Goal: Transaction & Acquisition: Purchase product/service

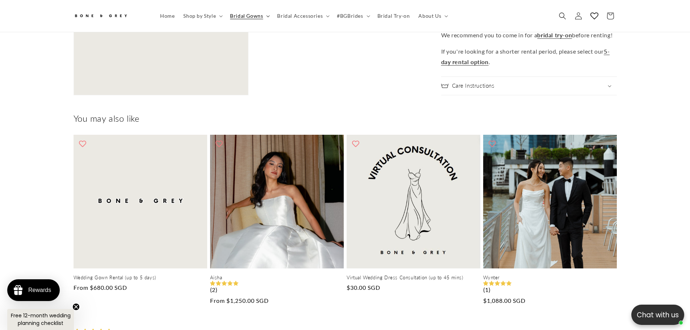
click at [269, 16] on summary "Bridal Gowns" at bounding box center [249, 15] width 47 height 15
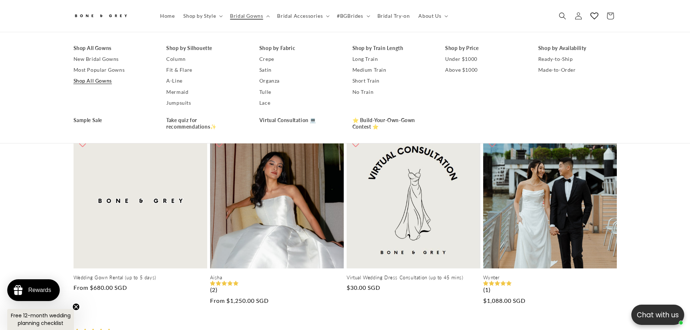
click at [90, 79] on link "Shop All Gowns" at bounding box center [113, 81] width 79 height 11
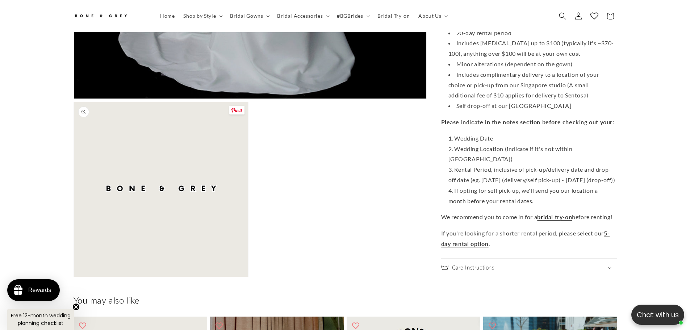
scroll to position [540, 0]
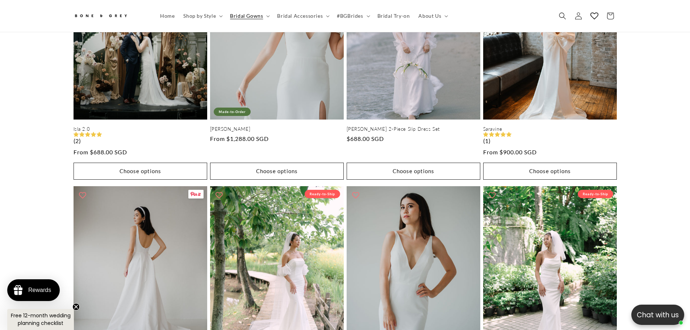
scroll to position [1156, 0]
